Goal: Complete application form

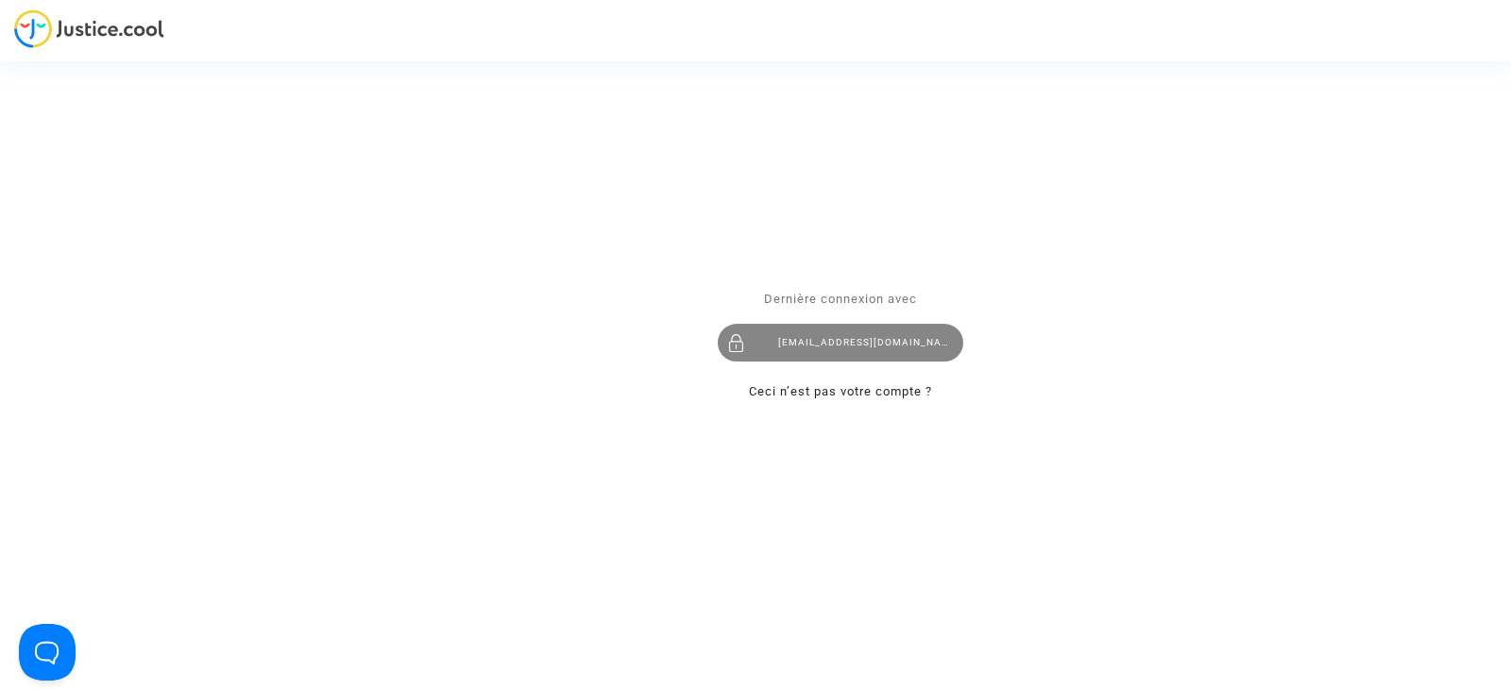
click at [876, 354] on div "[EMAIL_ADDRESS][DOMAIN_NAME]" at bounding box center [840, 343] width 245 height 38
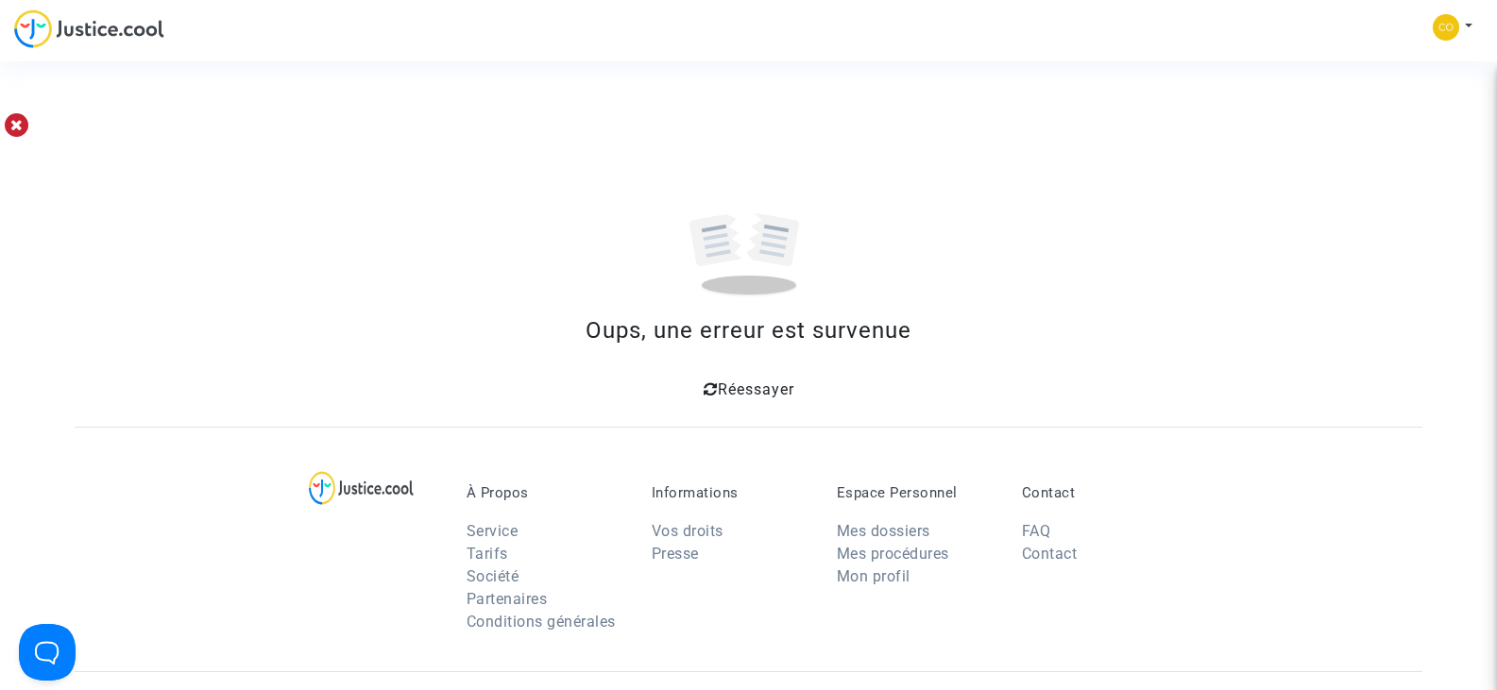
click at [750, 396] on span "Réessayer" at bounding box center [756, 390] width 76 height 18
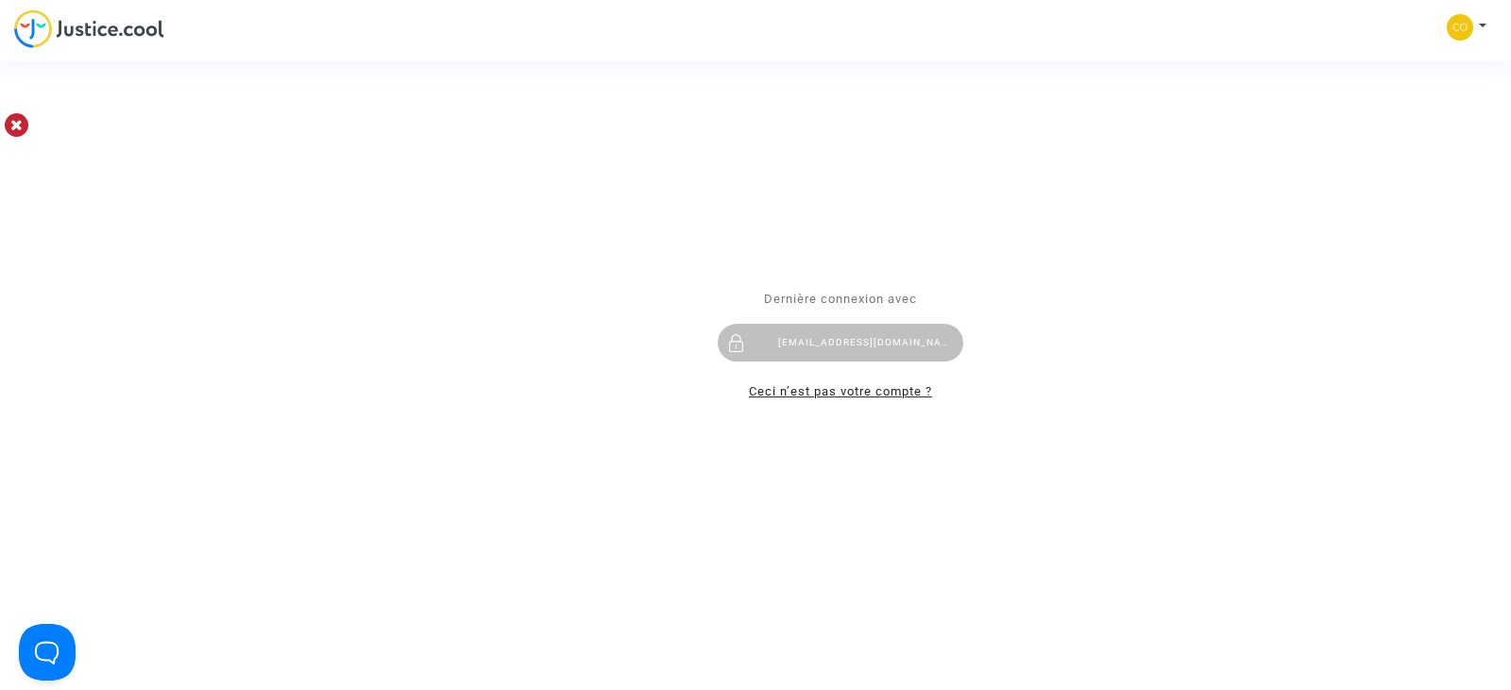
click at [843, 396] on link "Ceci n’est pas votre compte ?" at bounding box center [840, 391] width 183 height 14
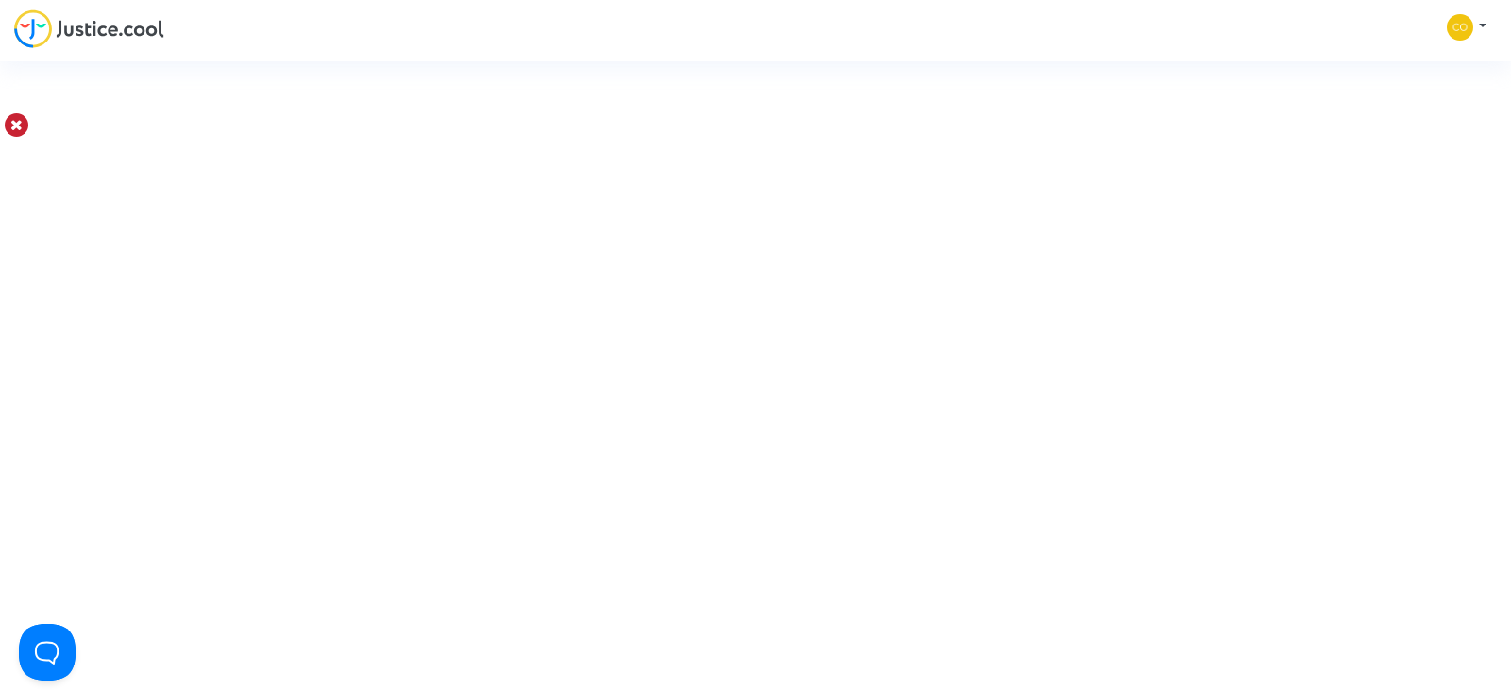
type input "[EMAIL_ADDRESS][DOMAIN_NAME]"
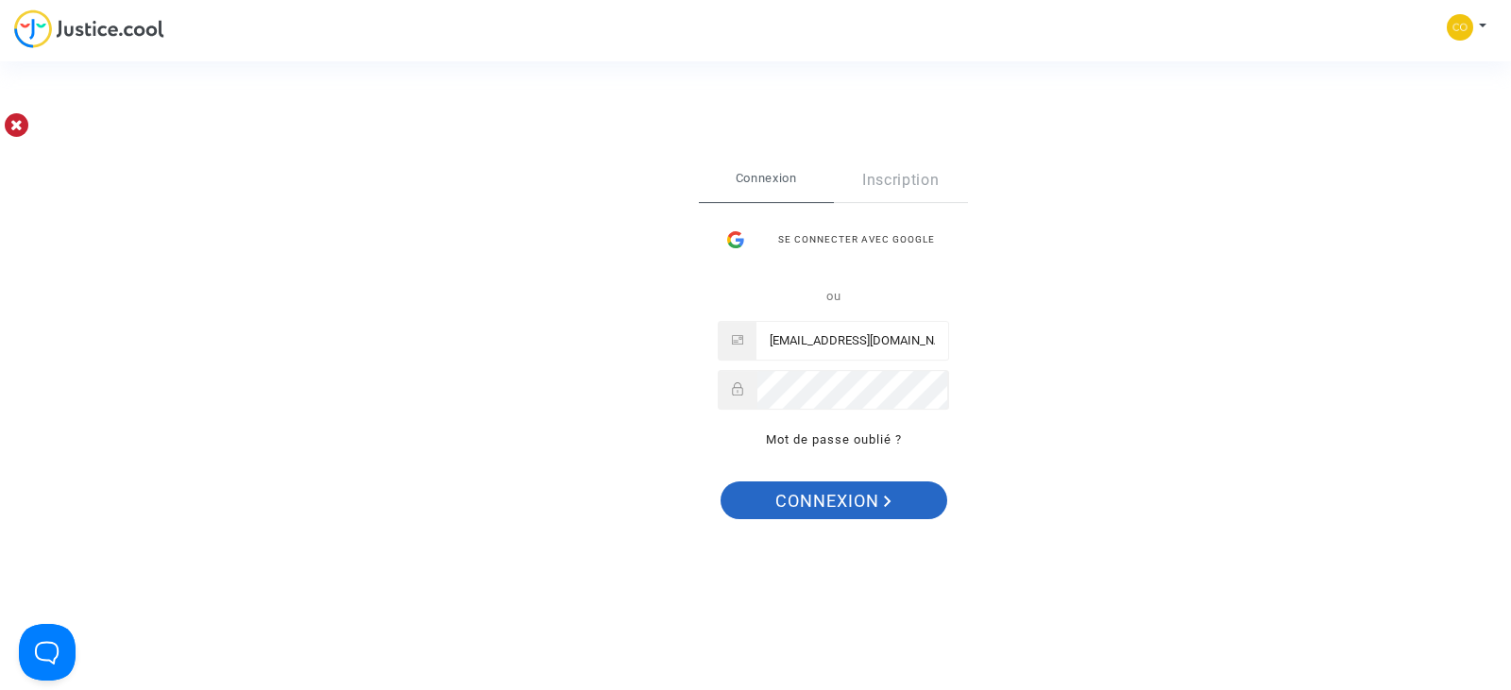
click at [845, 499] on span "Connexion" at bounding box center [833, 502] width 116 height 40
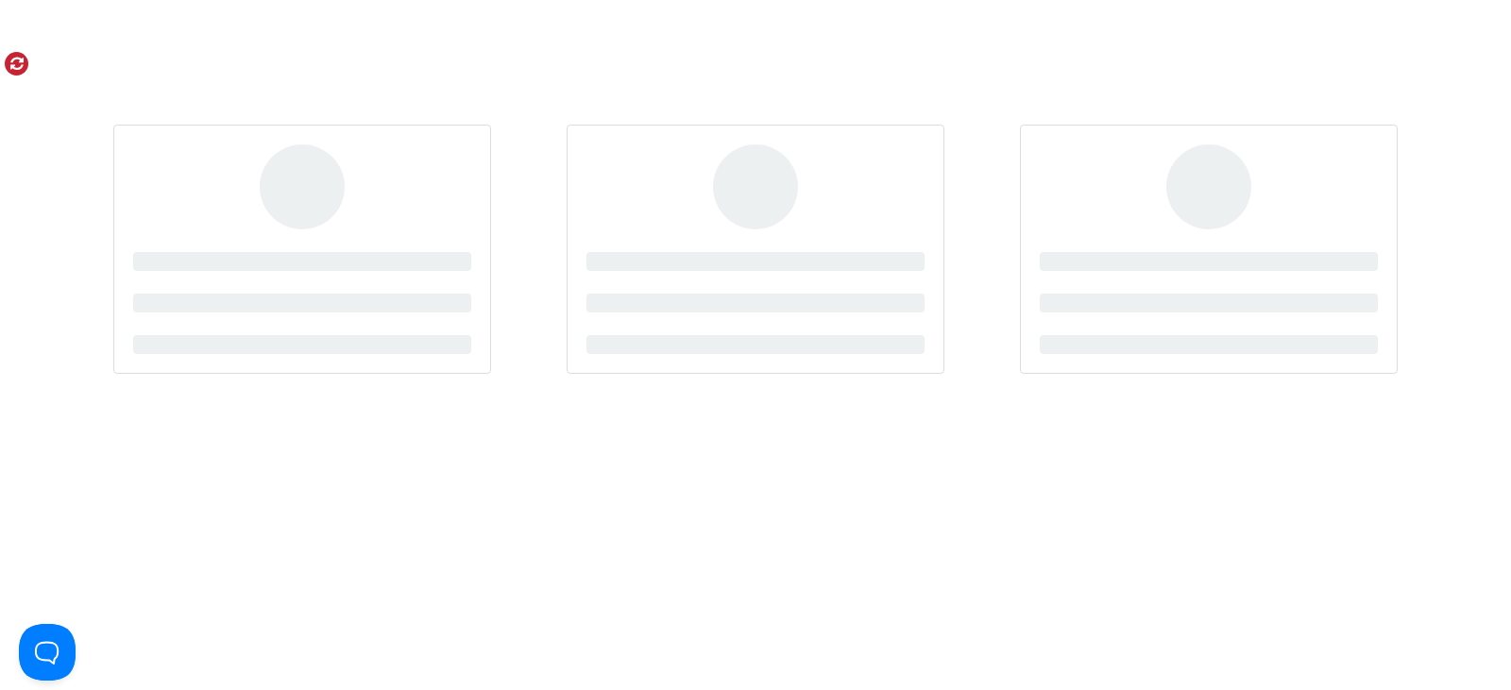
click at [13, 68] on icon at bounding box center [17, 63] width 14 height 15
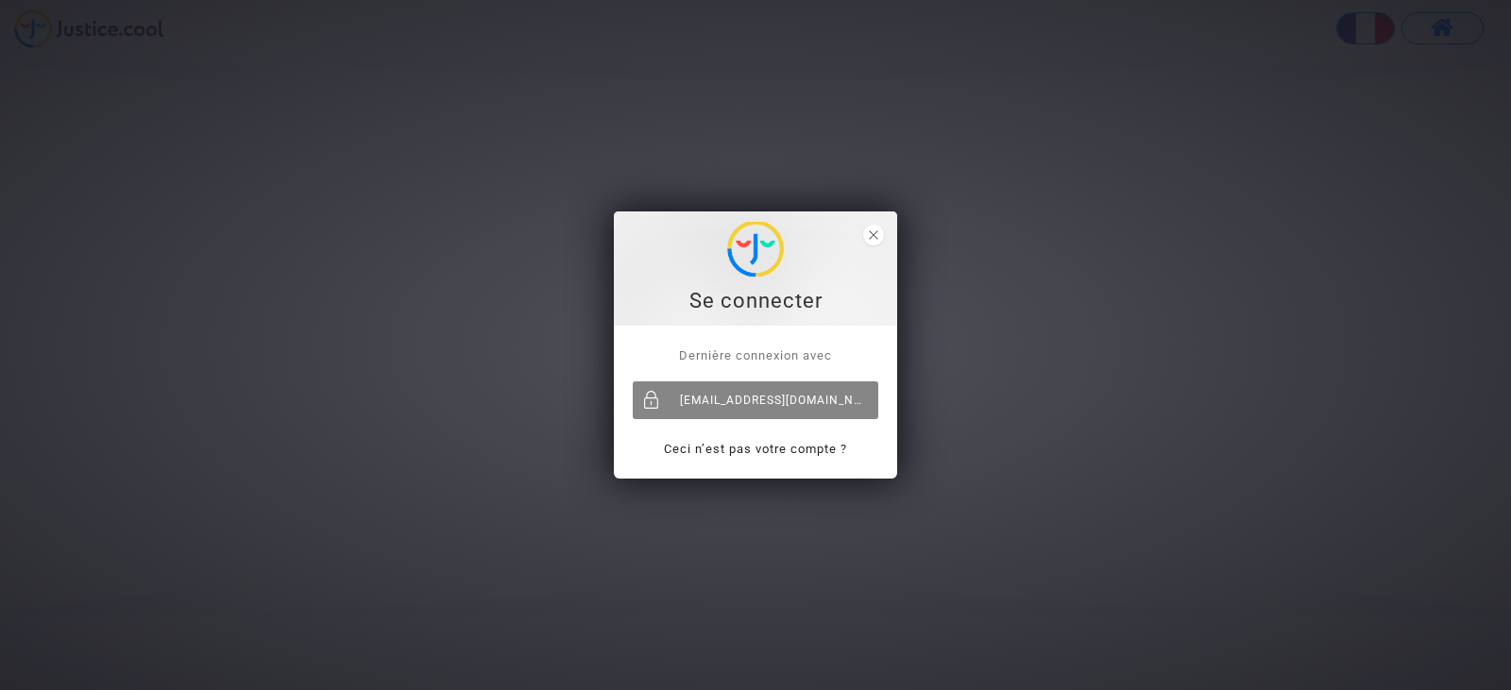
click at [724, 406] on div "[EMAIL_ADDRESS][DOMAIN_NAME]" at bounding box center [755, 400] width 245 height 38
click at [736, 401] on div "[EMAIL_ADDRESS][DOMAIN_NAME]" at bounding box center [755, 400] width 245 height 38
click at [755, 450] on link "Ceci n’est pas votre compte ?" at bounding box center [755, 449] width 183 height 14
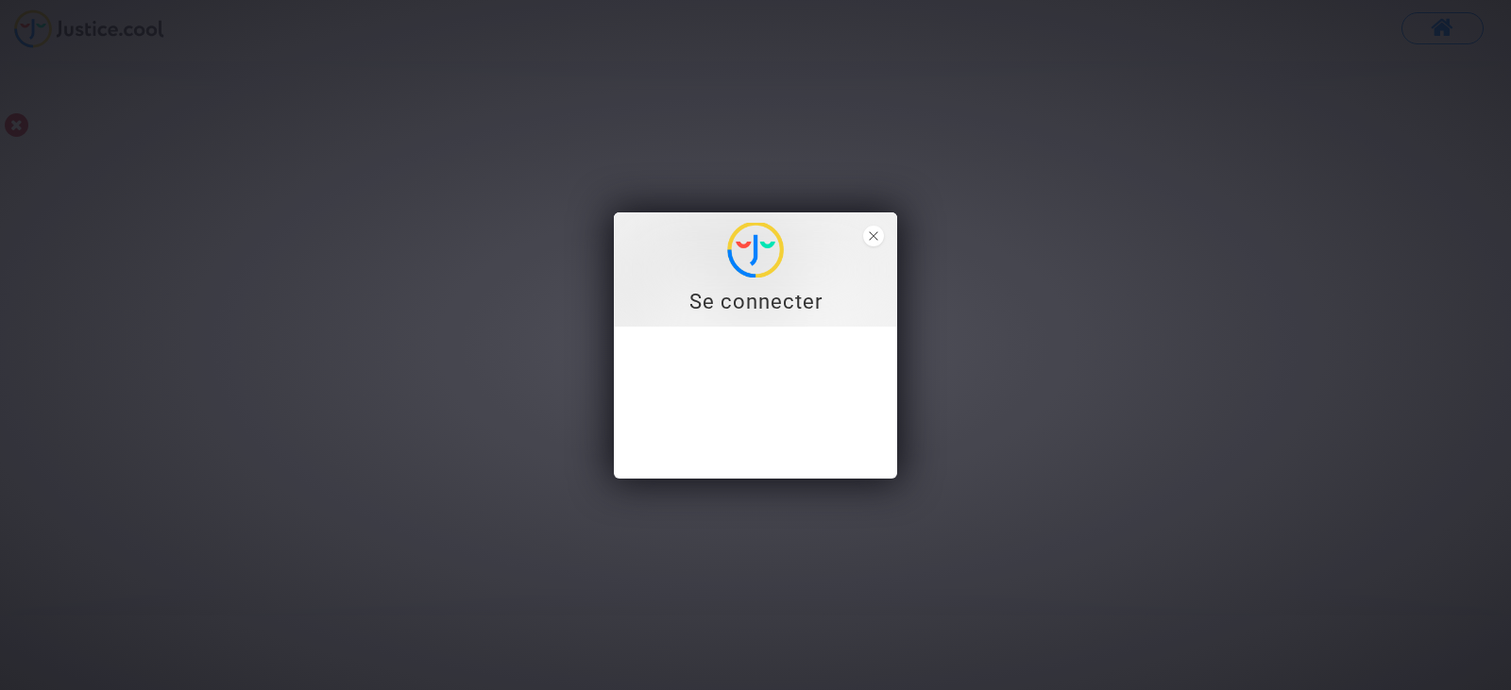
type input "[EMAIL_ADDRESS][DOMAIN_NAME]"
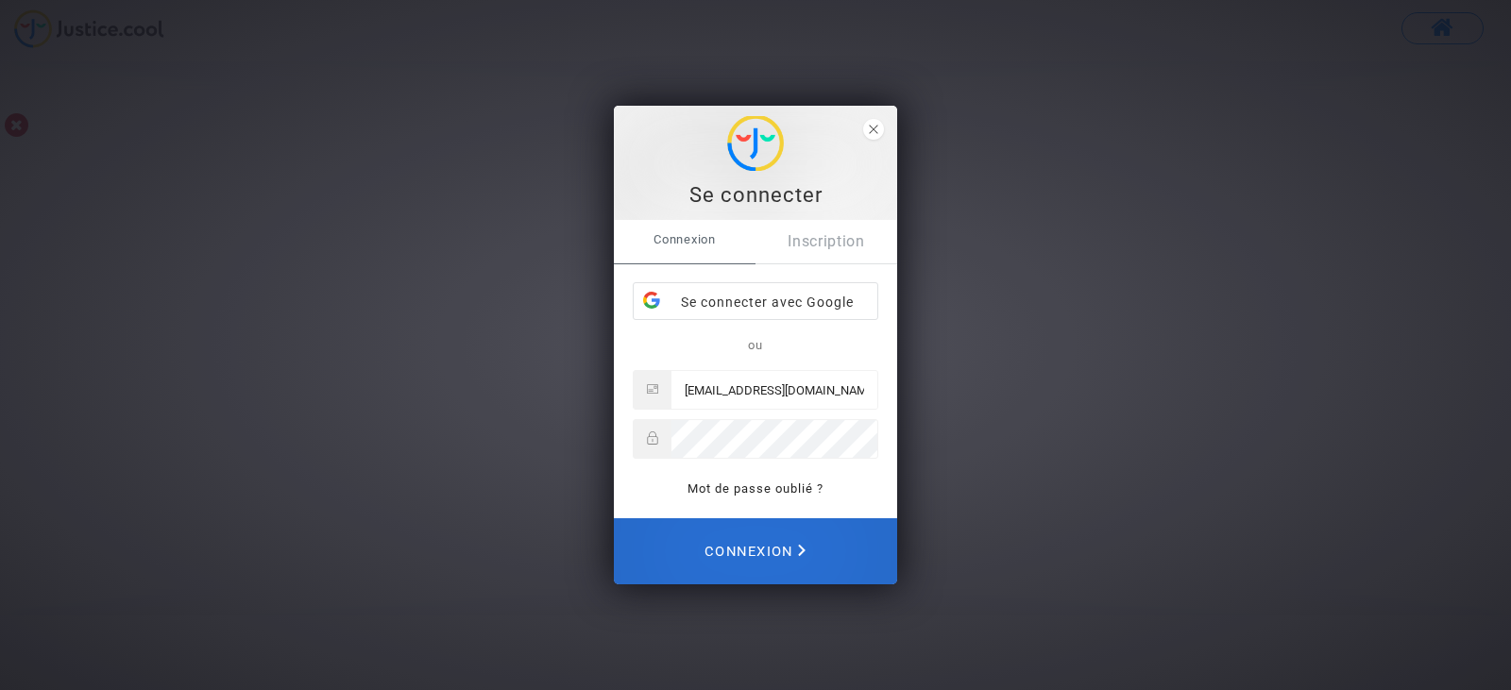
click at [758, 545] on span "Connexion" at bounding box center [754, 552] width 101 height 42
